Goal: Navigation & Orientation: Understand site structure

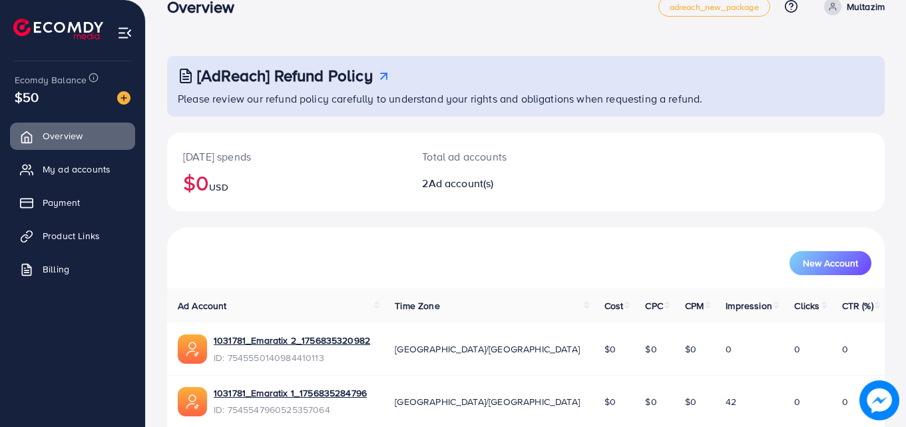
scroll to position [84, 0]
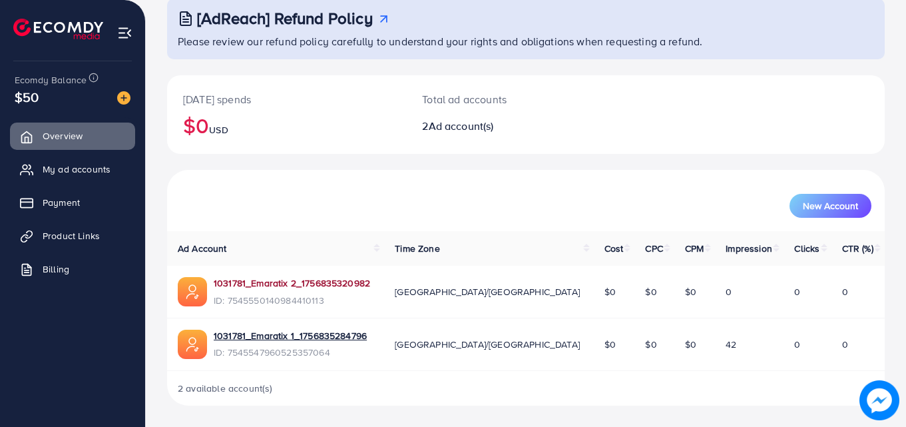
click at [355, 282] on link "1031781_Emaratix 2_1756835320982" at bounding box center [292, 282] width 156 height 13
click at [79, 264] on link "Billing" at bounding box center [72, 269] width 125 height 27
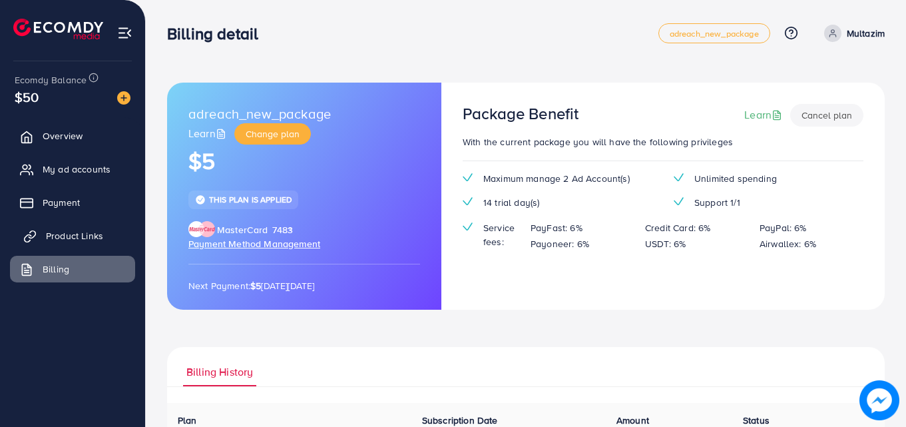
click at [85, 233] on span "Product Links" at bounding box center [74, 235] width 57 height 13
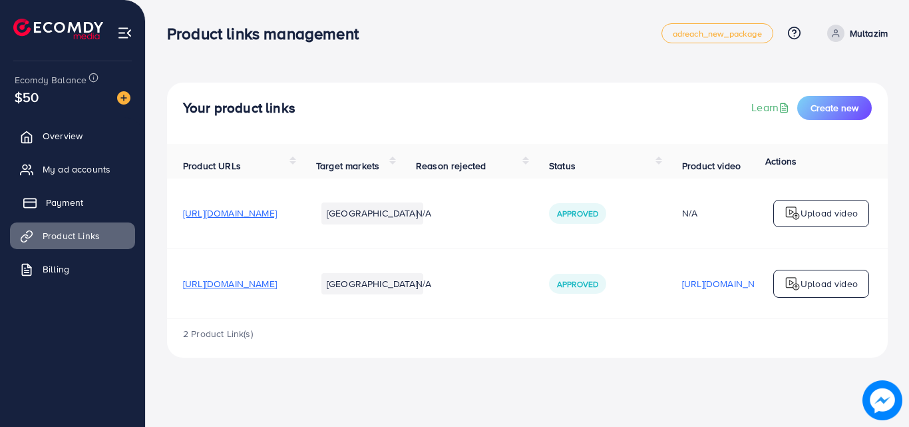
click at [85, 205] on link "Payment" at bounding box center [72, 202] width 125 height 27
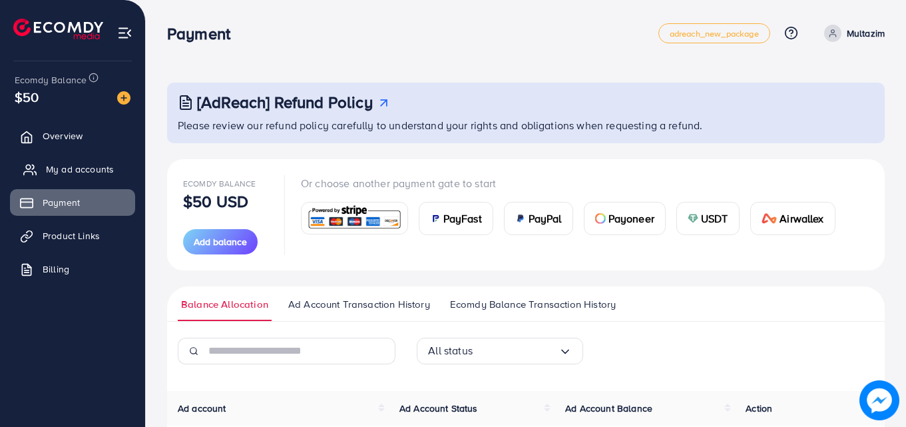
click at [96, 170] on span "My ad accounts" at bounding box center [80, 168] width 68 height 13
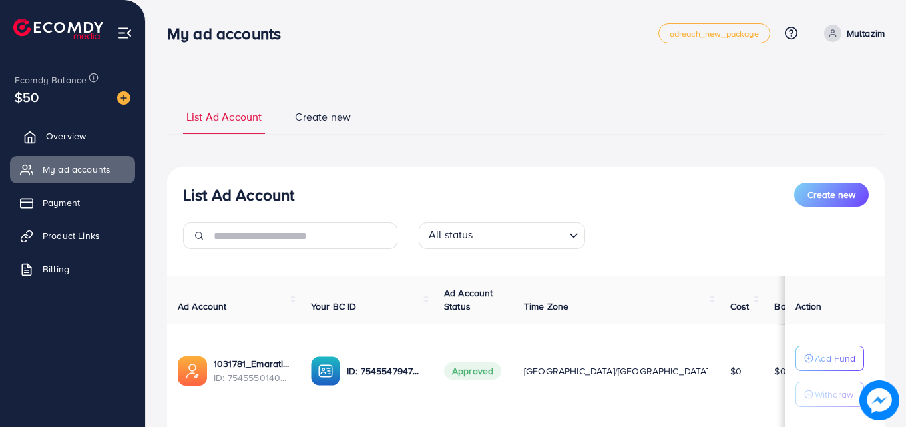
click at [43, 134] on link "Overview" at bounding box center [72, 135] width 125 height 27
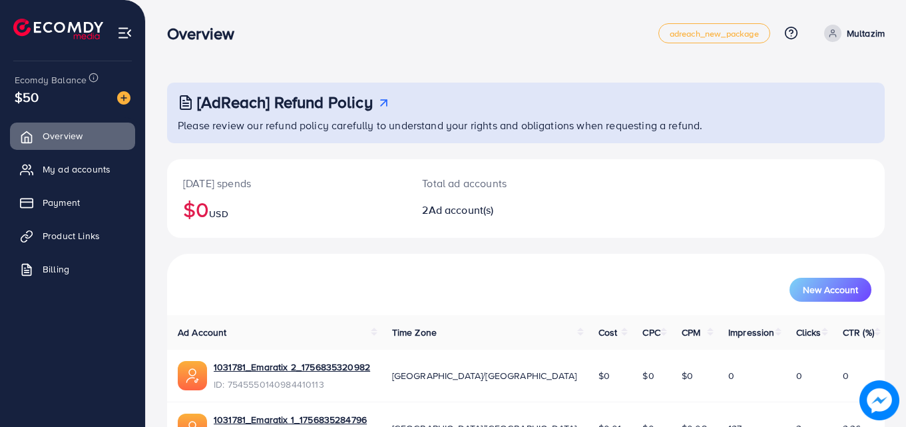
click at [841, 35] on link "Multazim" at bounding box center [852, 33] width 66 height 17
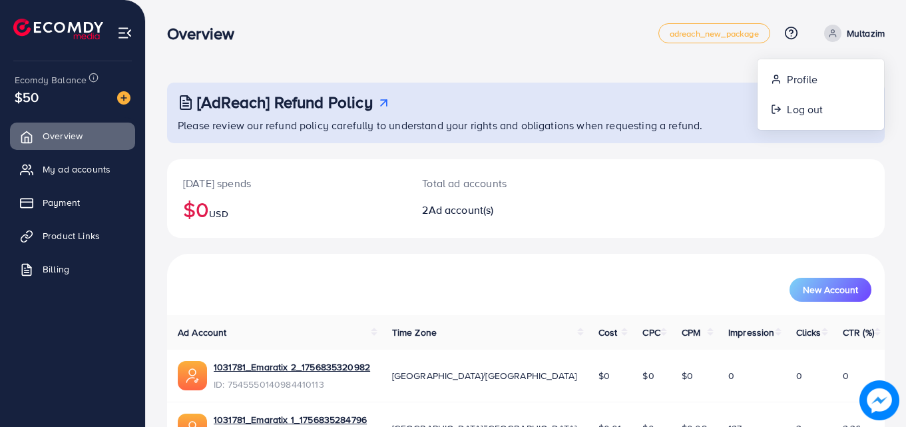
click at [841, 35] on link "Multazim" at bounding box center [852, 33] width 66 height 17
